Goal: Task Accomplishment & Management: Use online tool/utility

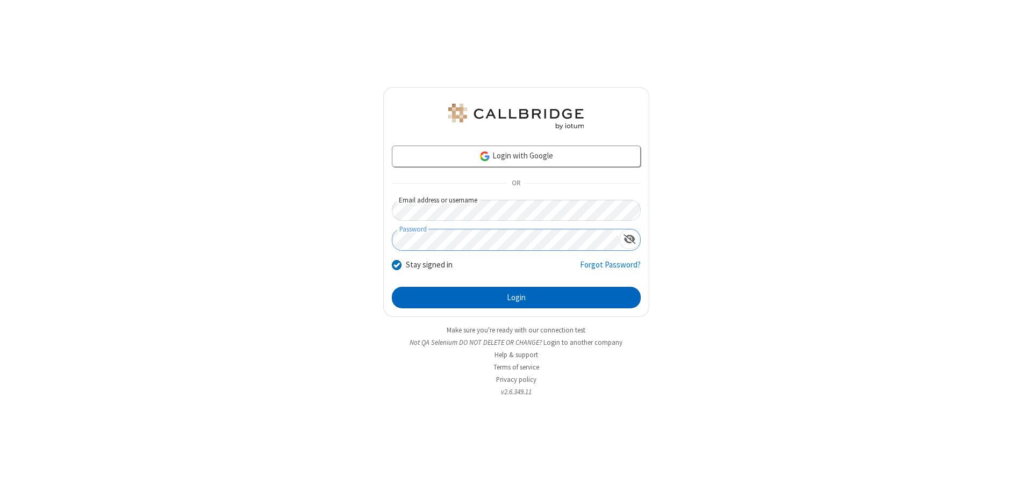
click at [516, 298] on button "Login" at bounding box center [516, 298] width 249 height 22
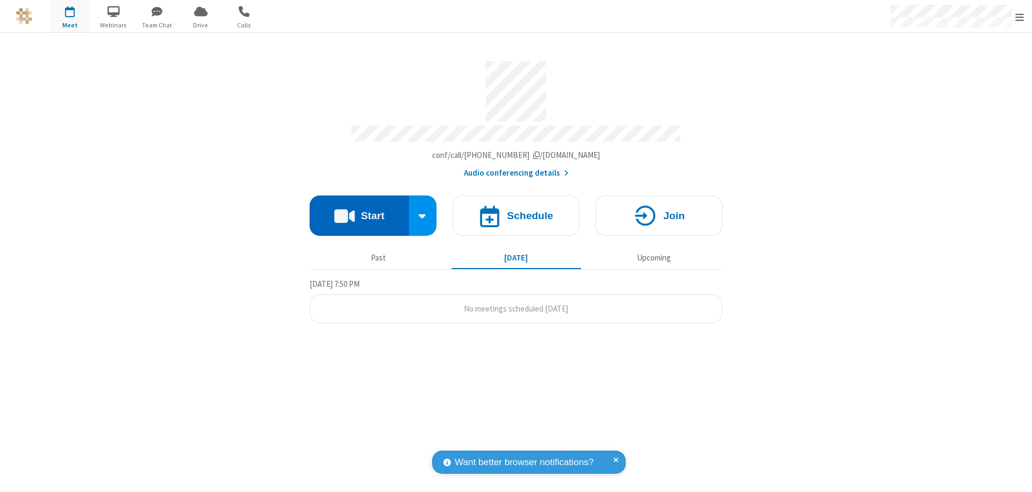
click at [359, 211] on button "Start" at bounding box center [359, 216] width 99 height 40
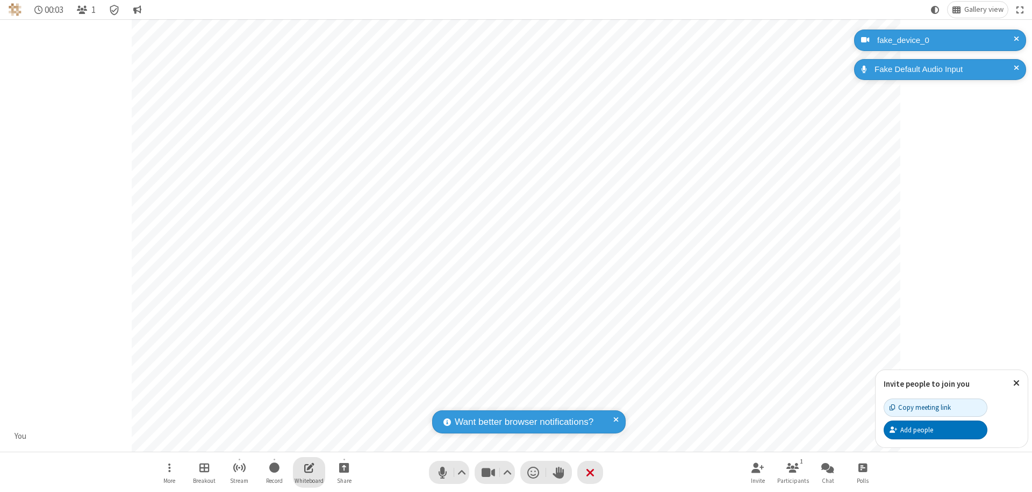
click at [309, 468] on span "Open shared whiteboard" at bounding box center [309, 467] width 10 height 13
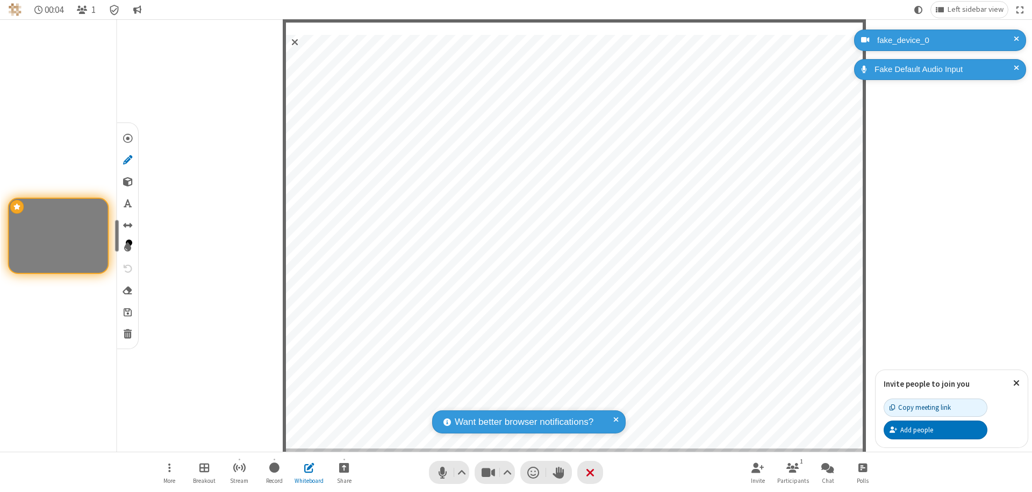
click at [127, 312] on span "Save" at bounding box center [128, 311] width 8 height 11
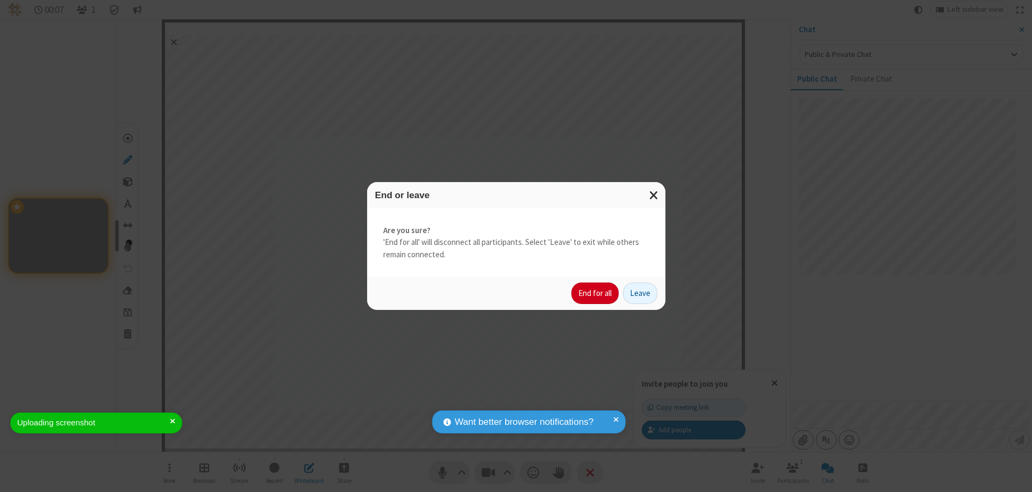
click at [596, 293] on button "End for all" at bounding box center [594, 294] width 47 height 22
